Goal: Information Seeking & Learning: Learn about a topic

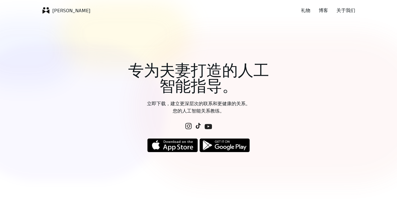
click at [55, 10] on font "[PERSON_NAME]" at bounding box center [71, 11] width 38 height 6
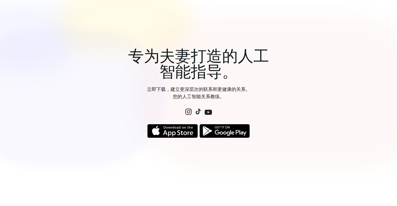
scroll to position [26, 0]
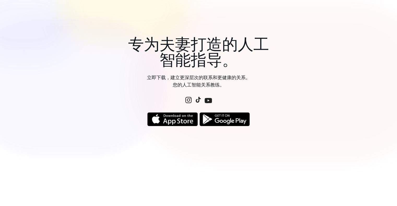
click at [201, 51] on font "专为夫妻打造的人工智能指导。" at bounding box center [198, 52] width 141 height 33
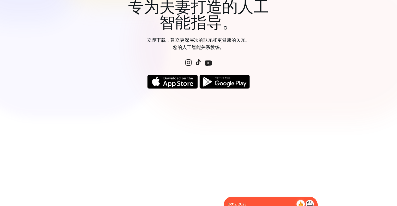
scroll to position [0, 0]
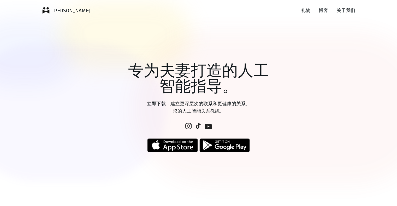
click at [349, 10] on font "关于我们" at bounding box center [345, 10] width 19 height 5
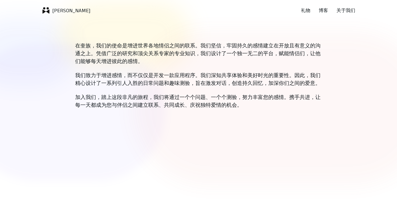
click at [60, 66] on div "在奎族，我们的使命是增进世界各地情侣之间的联系。我们坚信，牢固持久的感情建立在开放且有意义的沟通之上。凭借广泛的研究和顶尖关系专家的专业知识，我们设计了一个独…" at bounding box center [198, 124] width 397 height 206
drag, startPoint x: 250, startPoint y: 57, endPoint x: 243, endPoint y: 105, distance: 48.8
click at [252, 98] on div "在奎族，我们的使命是增进世界各地情侣之间的联系。我们坚信，牢固持久的感情建立在开放且有意义的沟通之上。凭借广泛的研究和顶尖关系专家的专业知识，我们设计了一个独…" at bounding box center [198, 124] width 397 height 206
click at [305, 10] on font "礼物" at bounding box center [305, 10] width 9 height 5
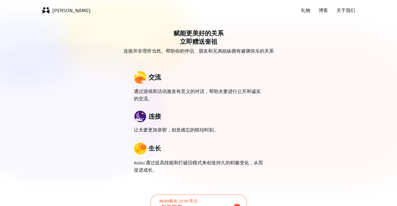
drag, startPoint x: 380, startPoint y: 0, endPoint x: 368, endPoint y: 64, distance: 65.4
